Goal: Find contact information: Find contact information

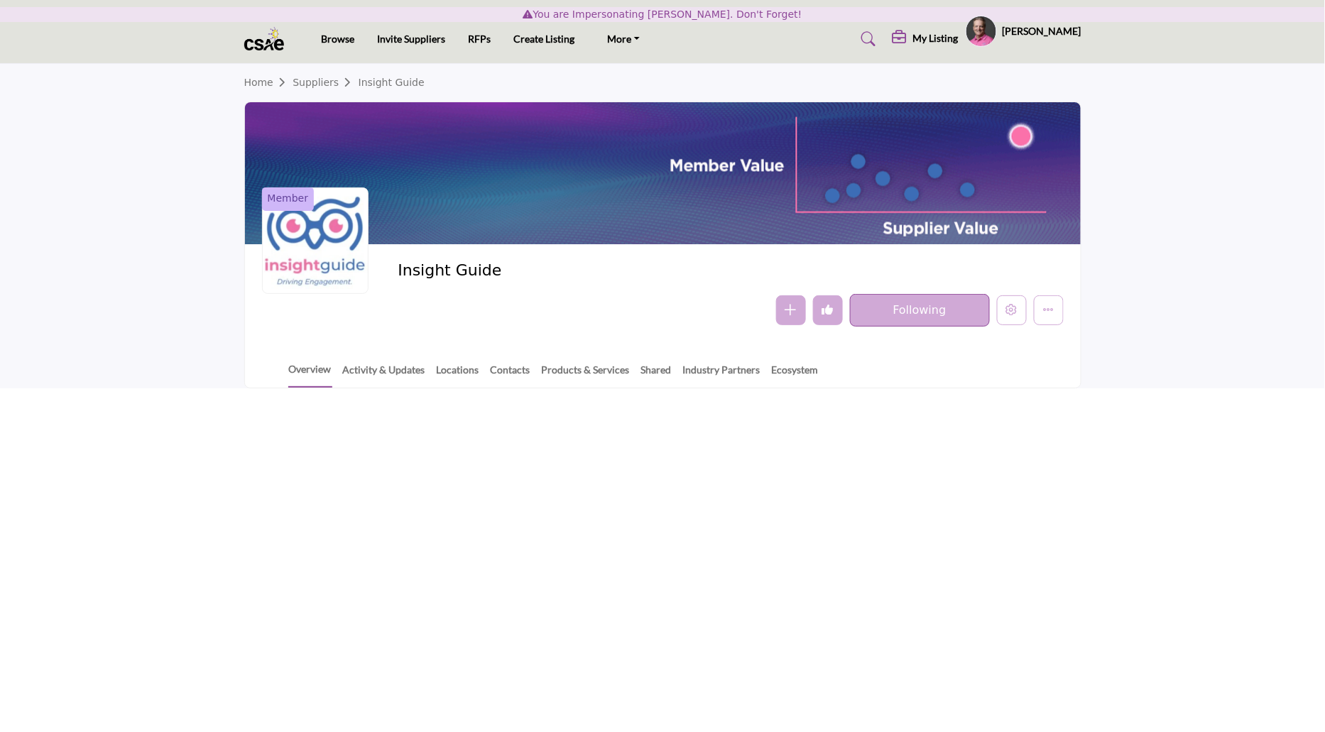
click at [1042, 24] on h5 "[PERSON_NAME]" at bounding box center [1041, 31] width 79 height 14
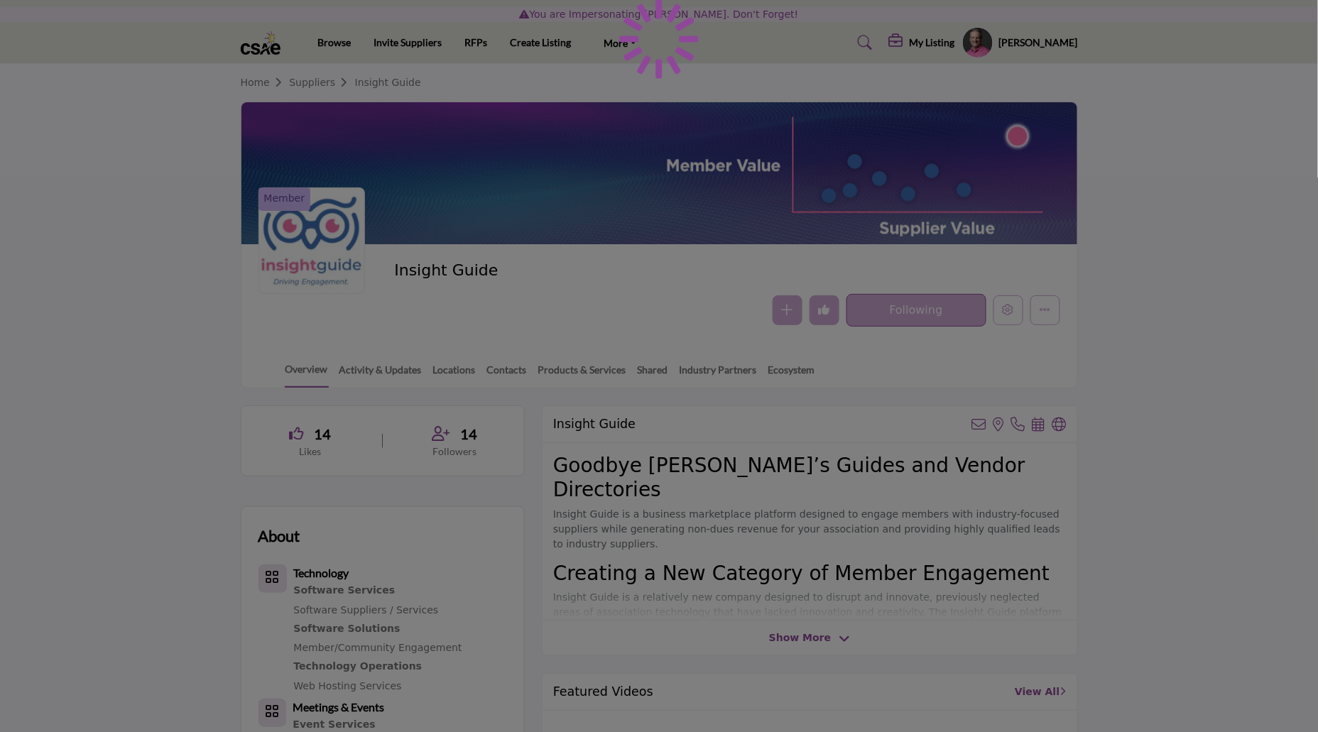
click at [1050, 35] on div at bounding box center [659, 366] width 1318 height 732
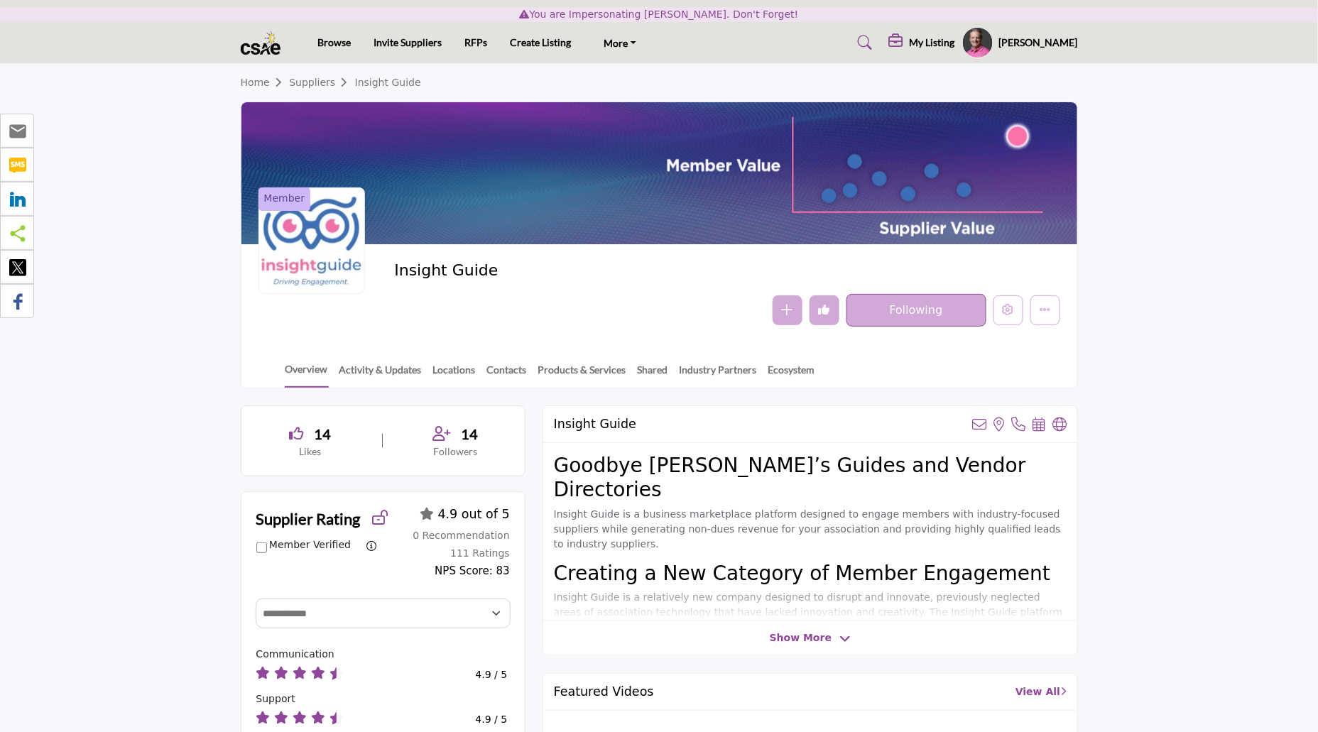
click at [1029, 48] on h5 "[PERSON_NAME]" at bounding box center [1038, 42] width 79 height 14
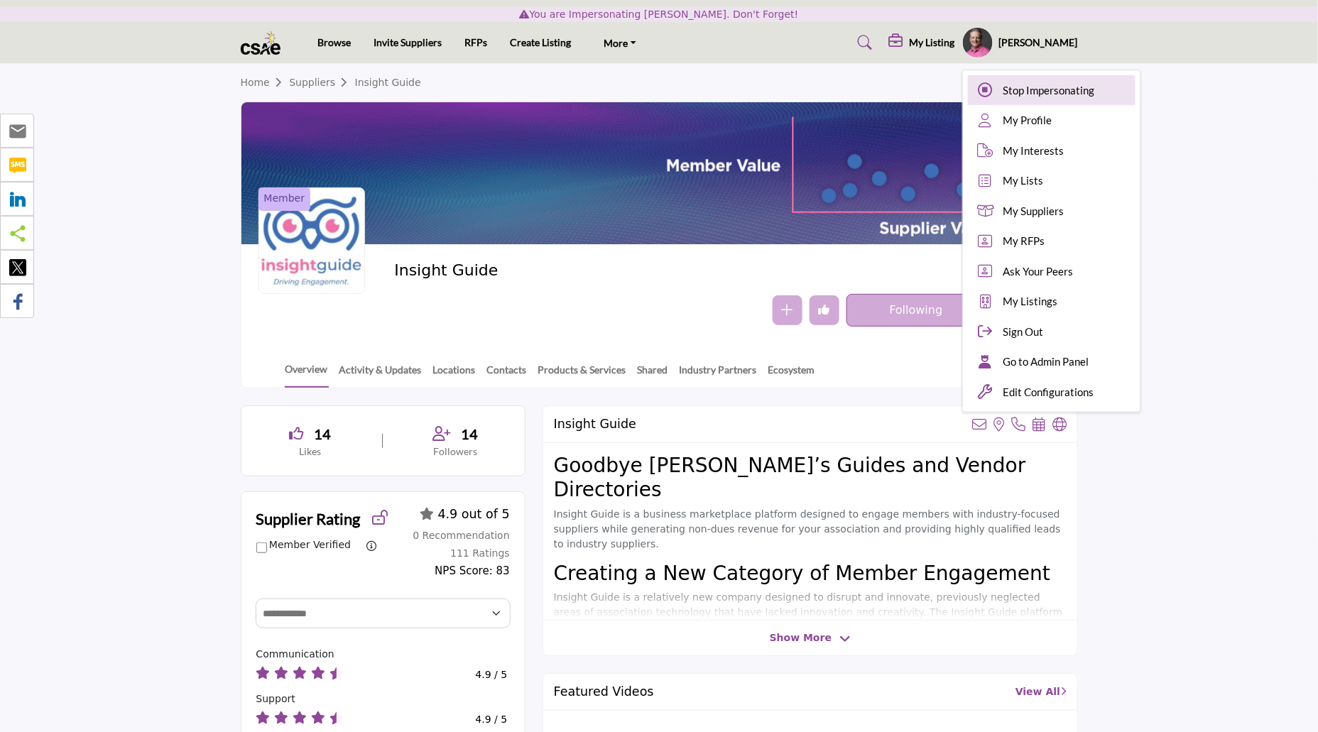
click at [1060, 83] on span "Stop Impersonating" at bounding box center [1049, 90] width 92 height 16
